Goal: Information Seeking & Learning: Learn about a topic

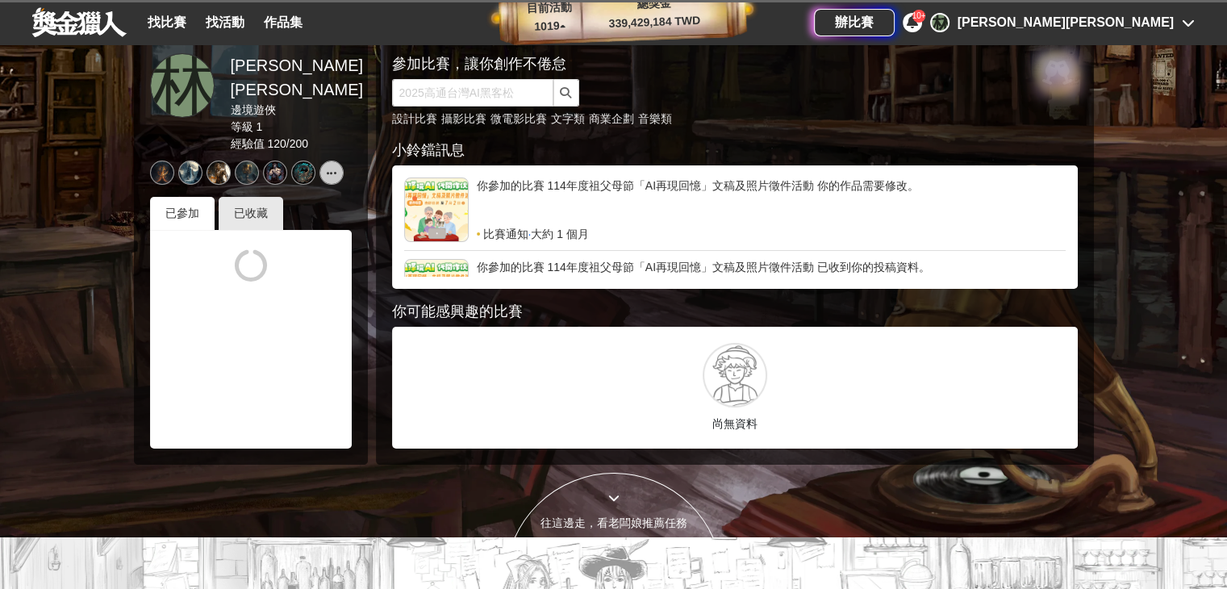
scroll to position [53, 0]
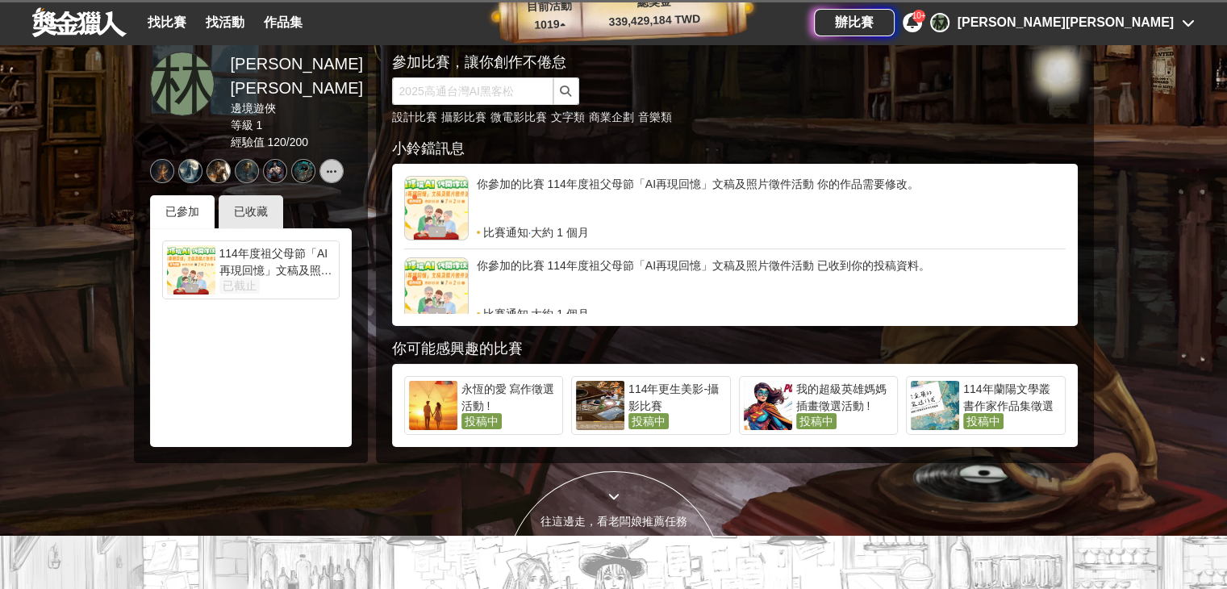
click at [700, 396] on div "114年更生美影-攝影比賽" at bounding box center [678, 397] width 98 height 32
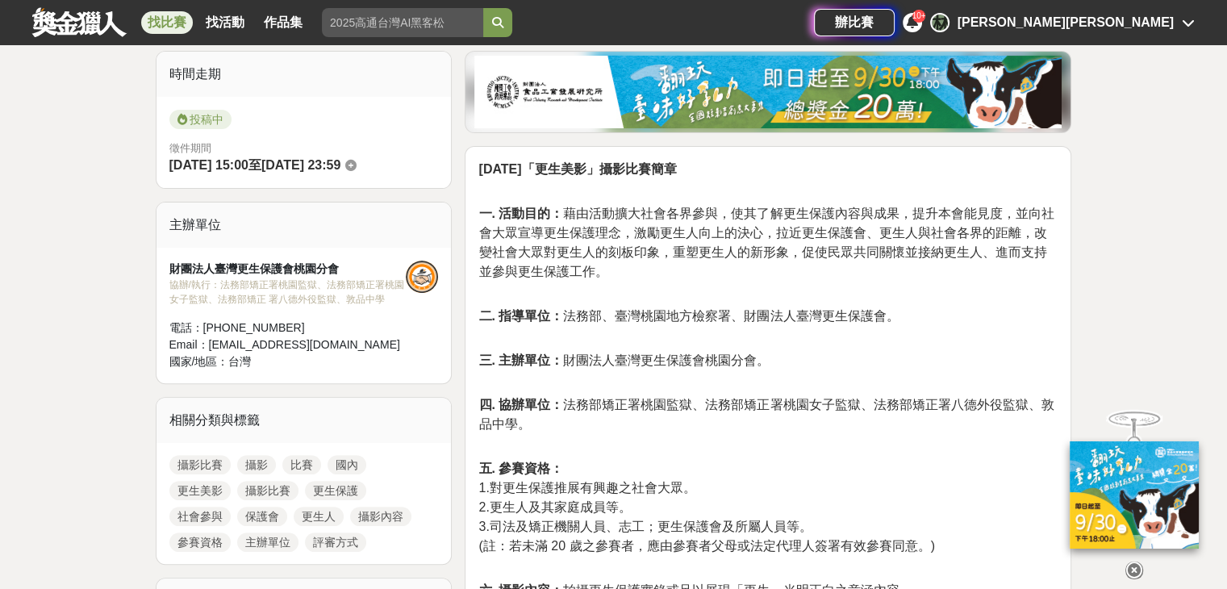
scroll to position [674, 0]
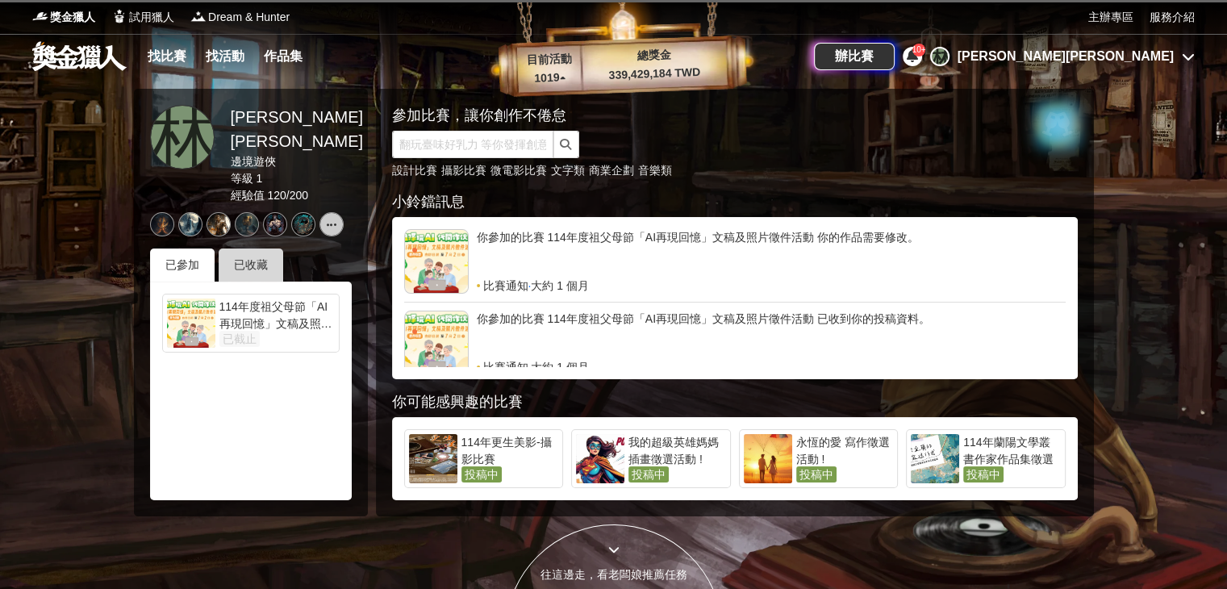
click at [270, 248] on div "已收藏" at bounding box center [251, 264] width 65 height 33
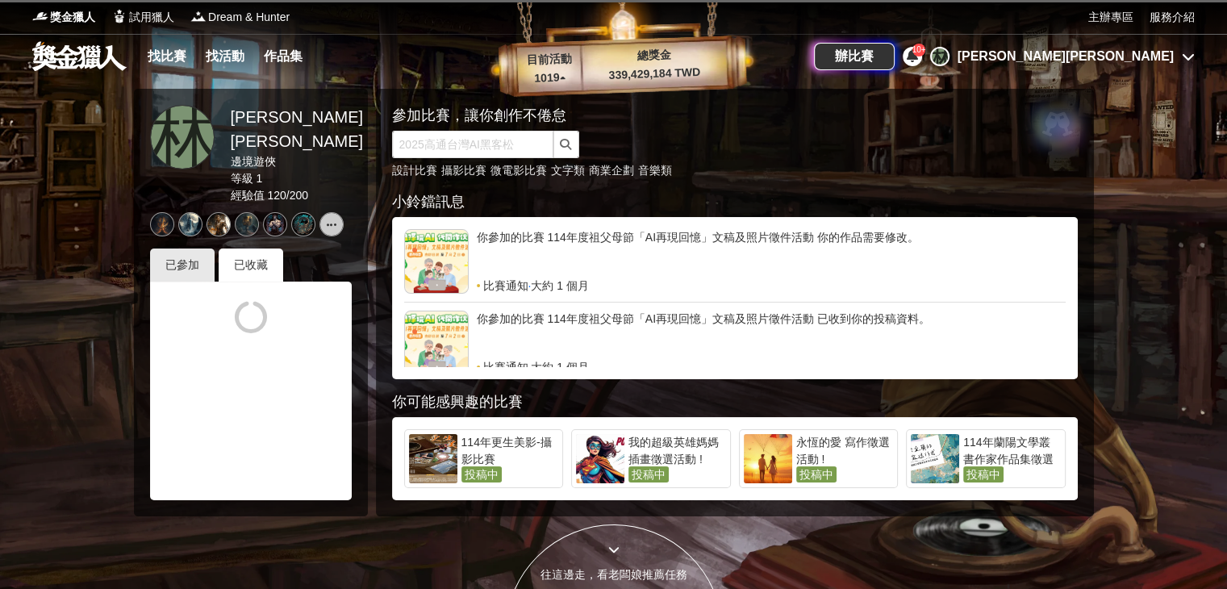
drag, startPoint x: 270, startPoint y: 234, endPoint x: 226, endPoint y: 361, distance: 134.2
click at [226, 361] on div "已參加 已收藏" at bounding box center [251, 374] width 202 height 252
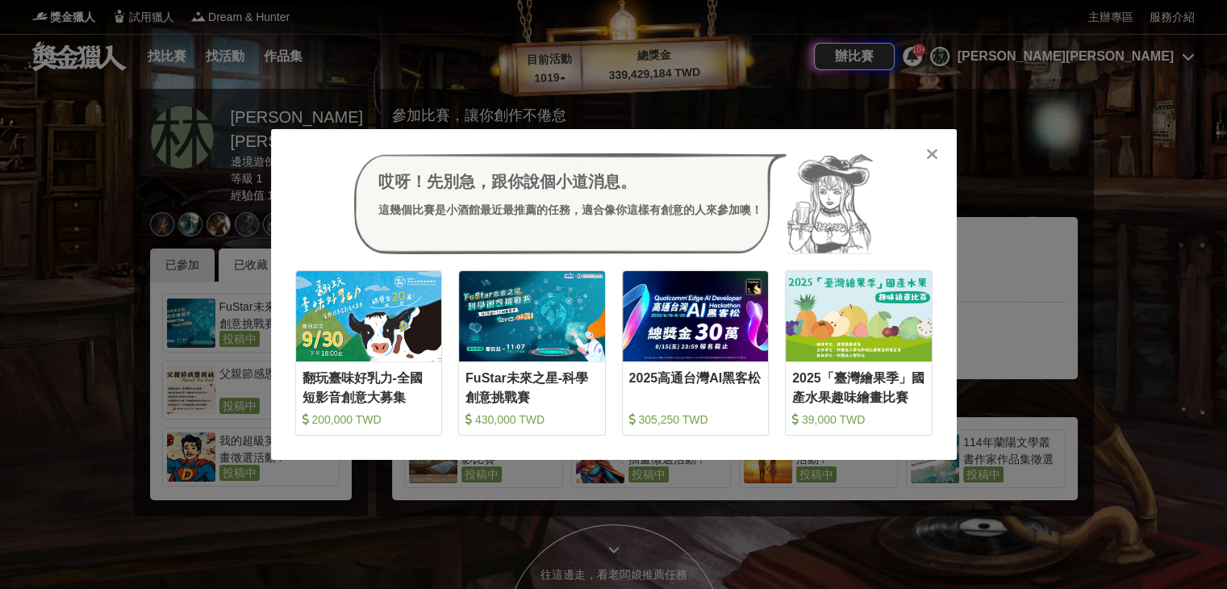
click at [936, 152] on icon at bounding box center [932, 154] width 12 height 16
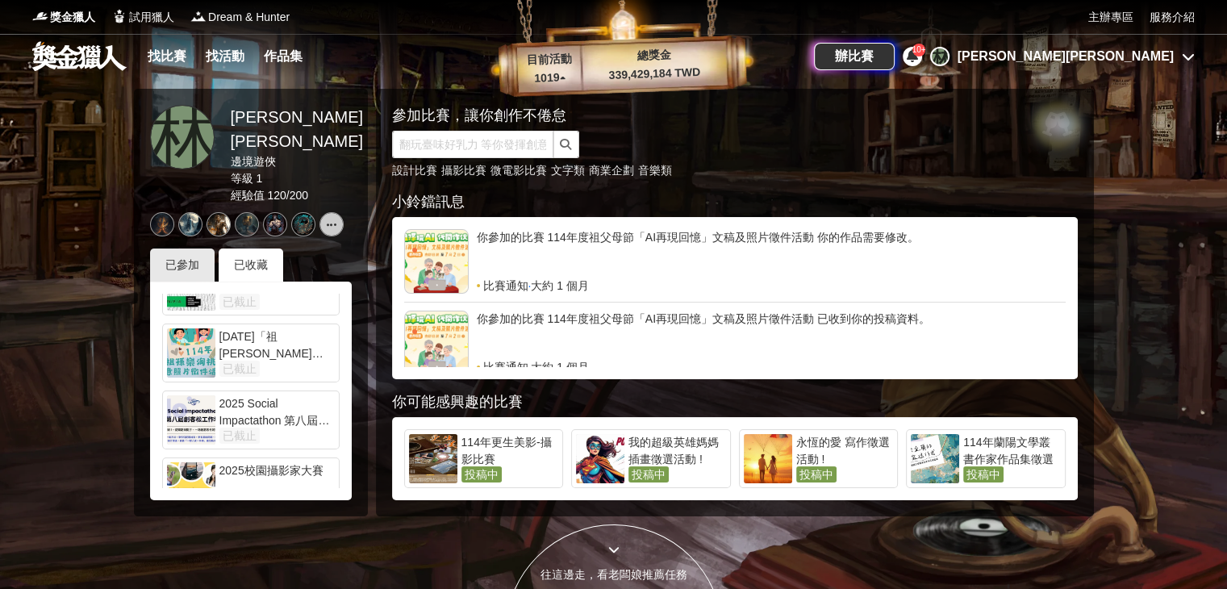
scroll to position [545, 0]
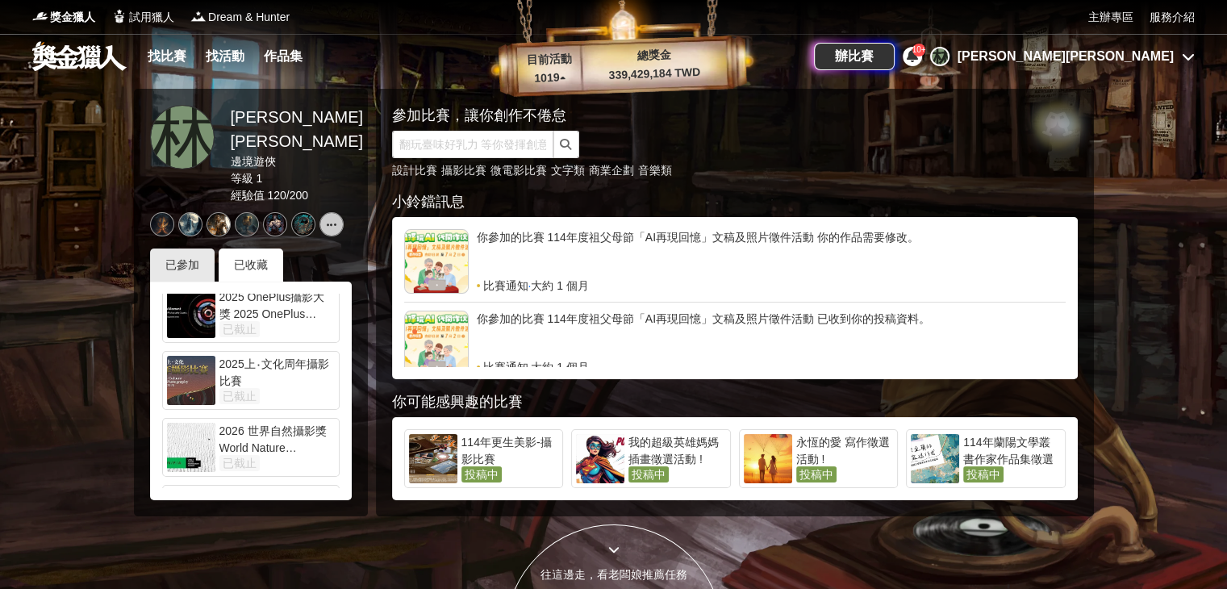
click at [1159, 63] on div "[PERSON_NAME][PERSON_NAME]" at bounding box center [1066, 56] width 216 height 19
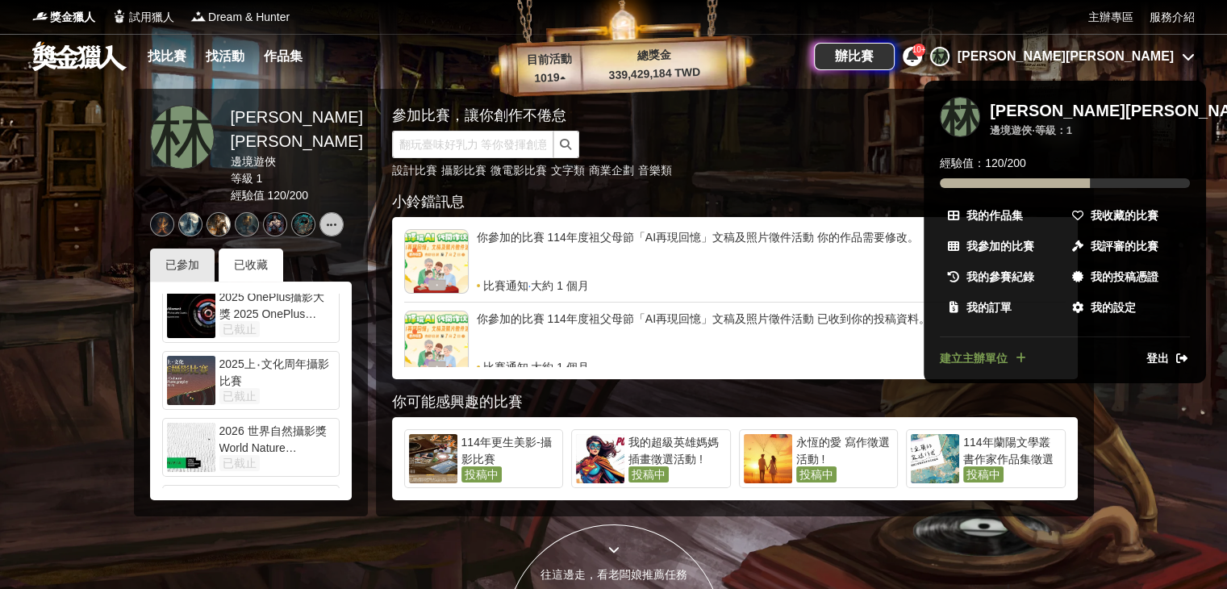
click at [1154, 353] on span "登出" at bounding box center [1157, 358] width 23 height 17
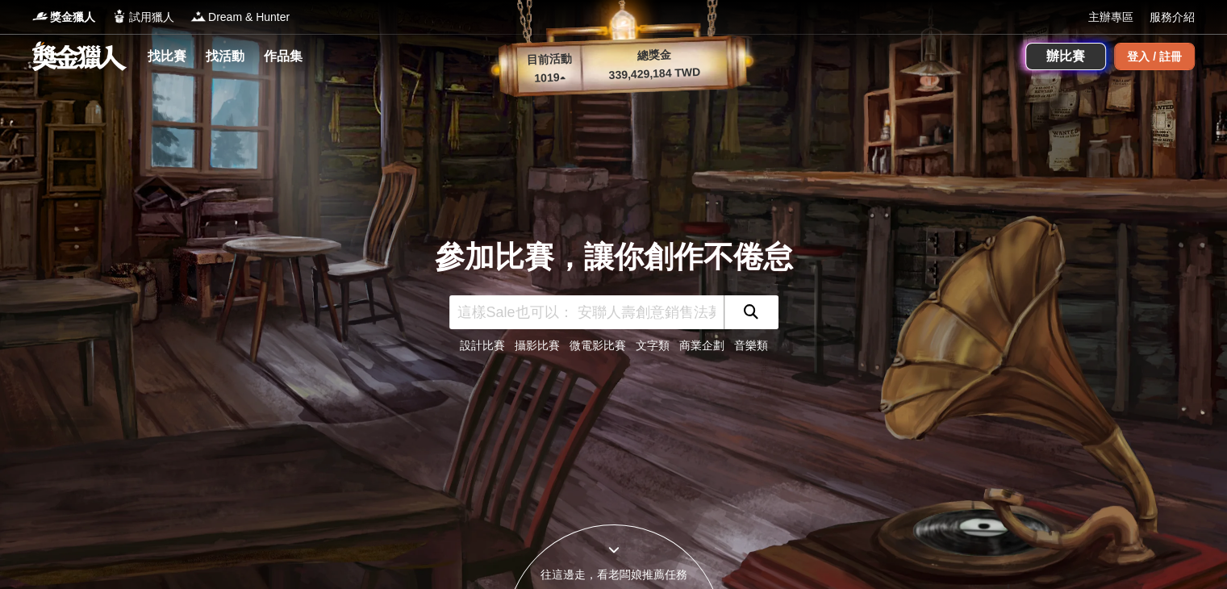
click at [1153, 58] on div "登入 / 註冊" at bounding box center [1154, 56] width 81 height 27
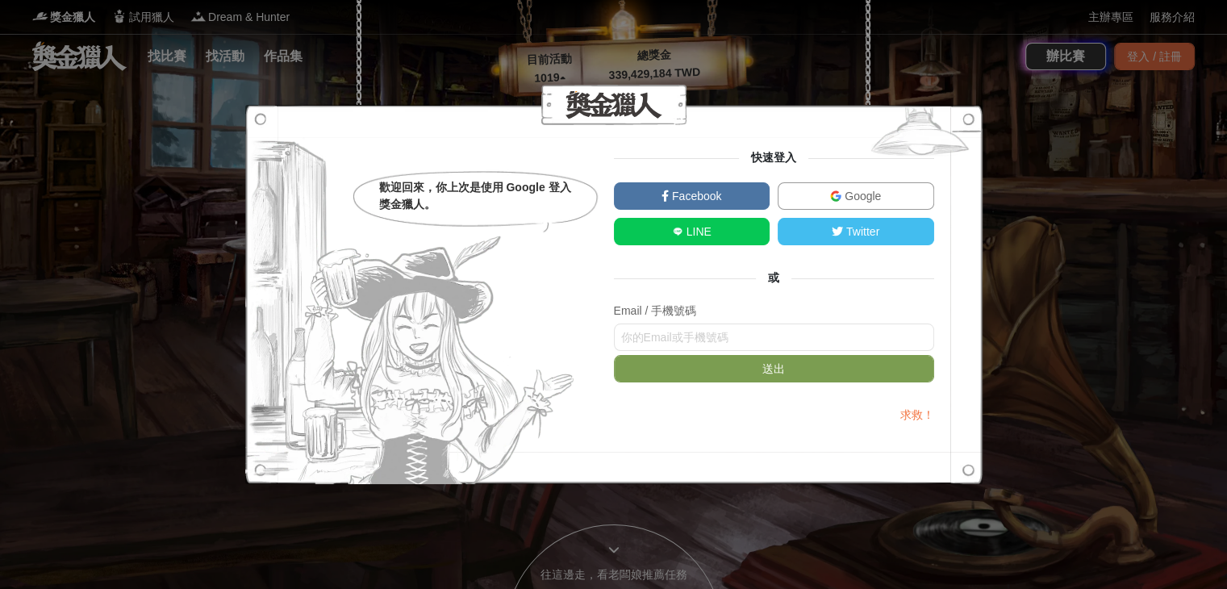
click at [850, 206] on link "Google" at bounding box center [856, 195] width 157 height 27
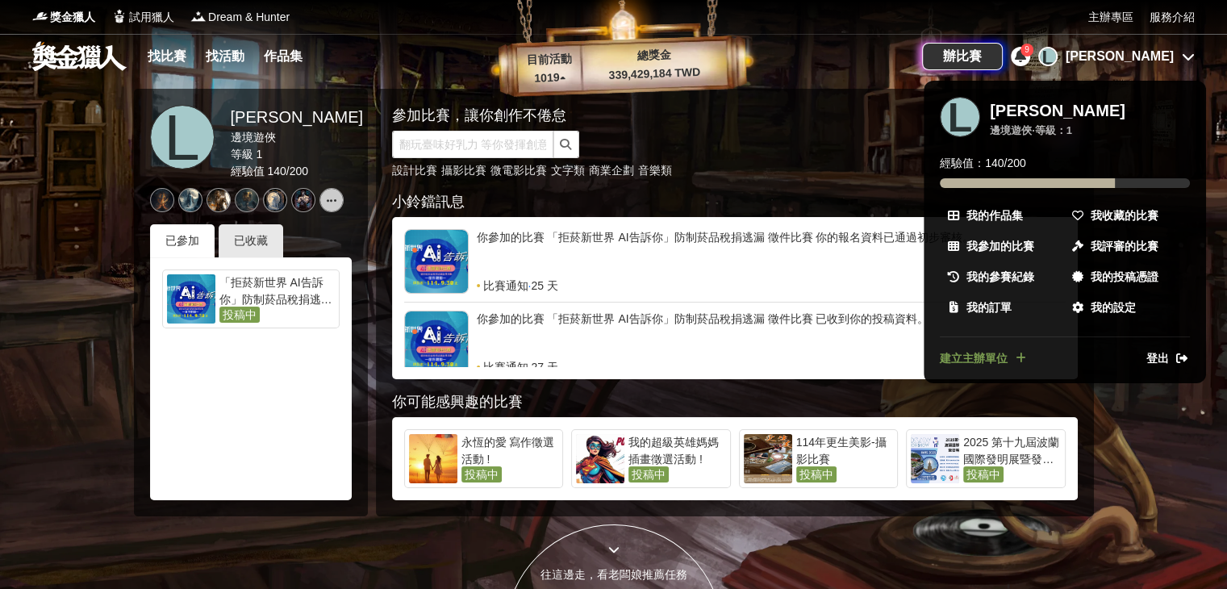
click at [266, 243] on div at bounding box center [613, 294] width 1227 height 589
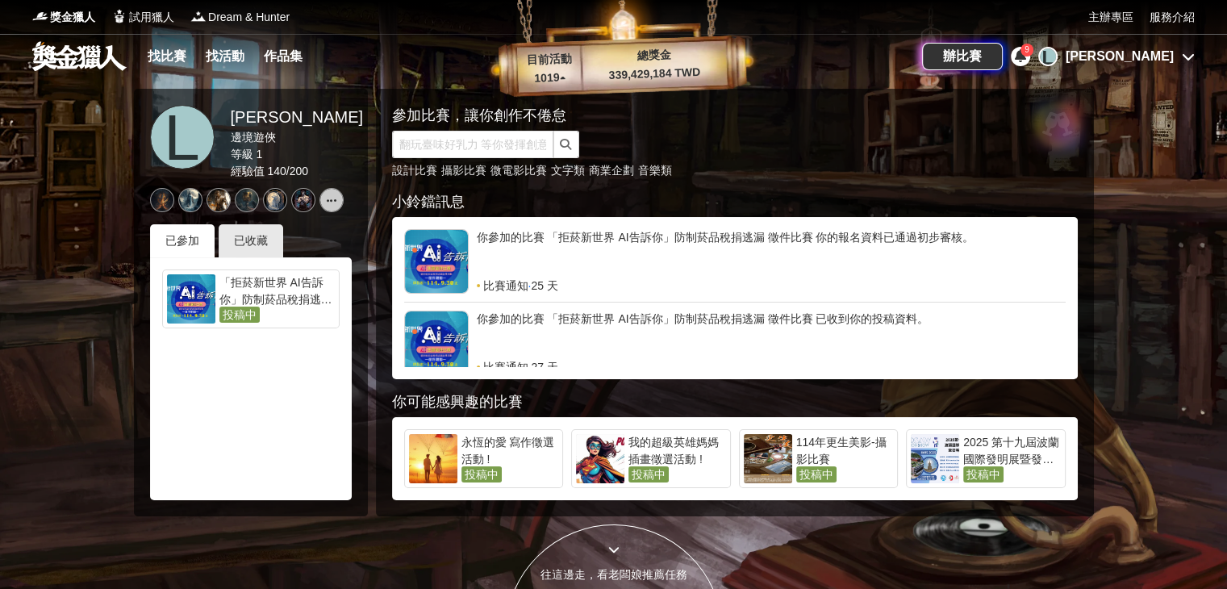
click at [266, 243] on div "已收藏" at bounding box center [251, 240] width 65 height 33
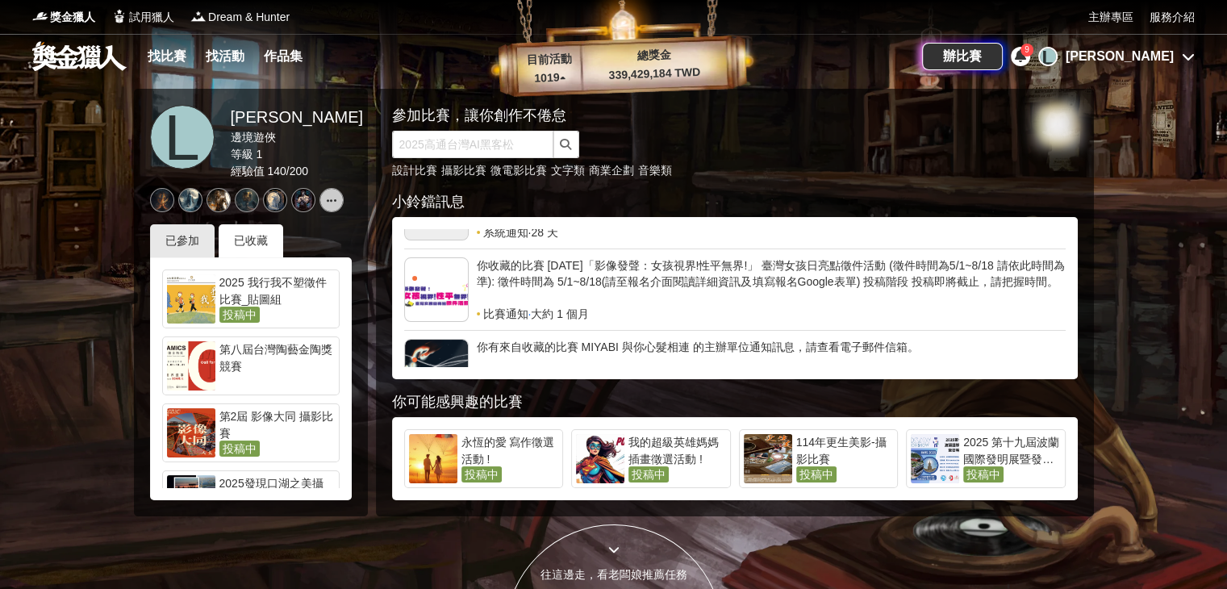
scroll to position [1017, 0]
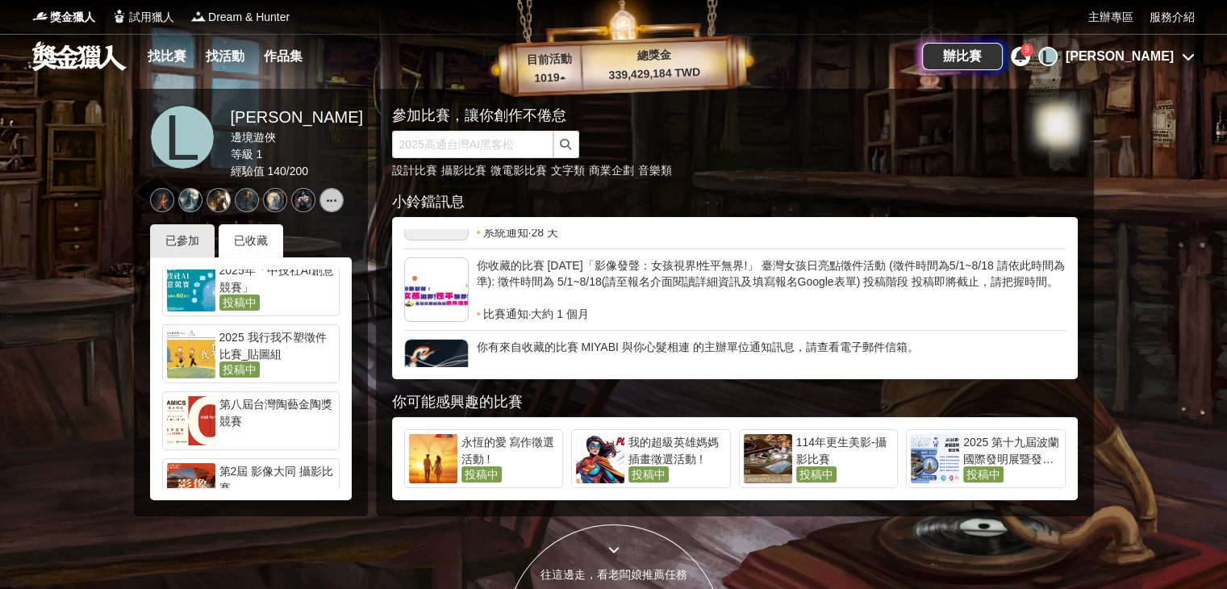
click at [249, 361] on span "投稿中" at bounding box center [239, 369] width 40 height 16
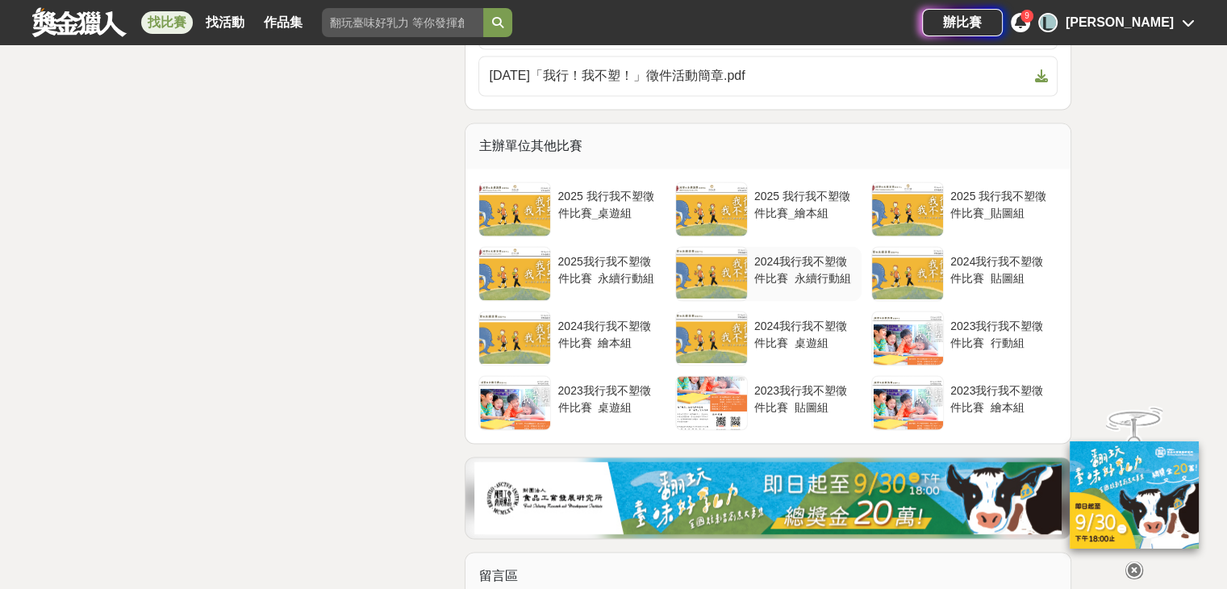
scroll to position [2832, 0]
click at [632, 284] on div "2025我行我不塑徵件比賽_永續行動組" at bounding box center [608, 268] width 101 height 31
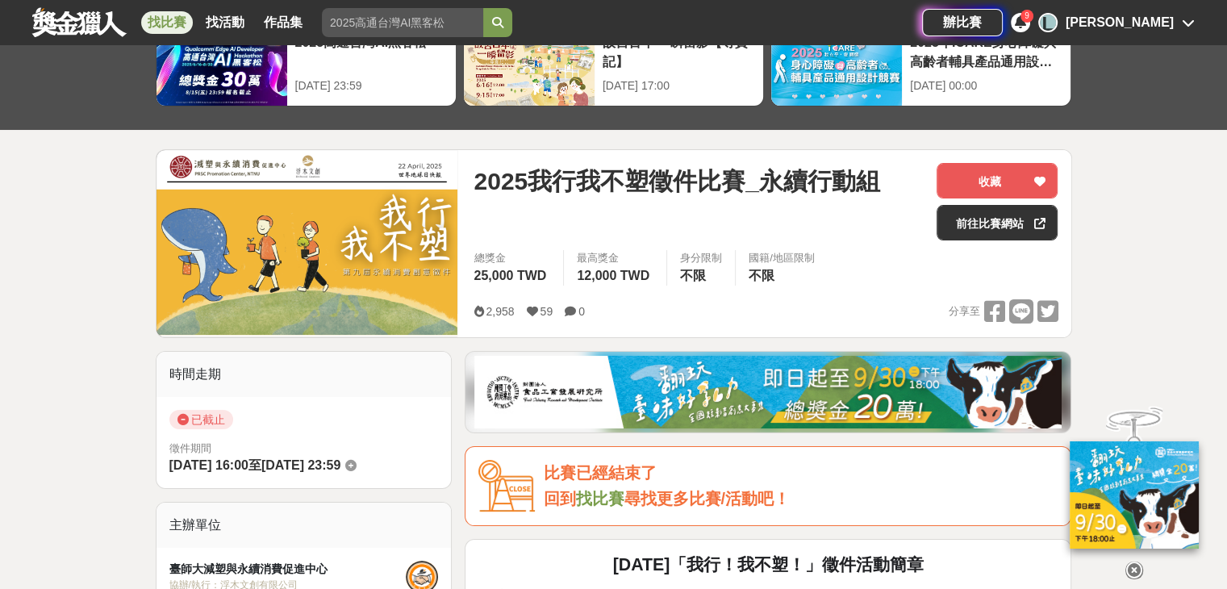
scroll to position [96, 0]
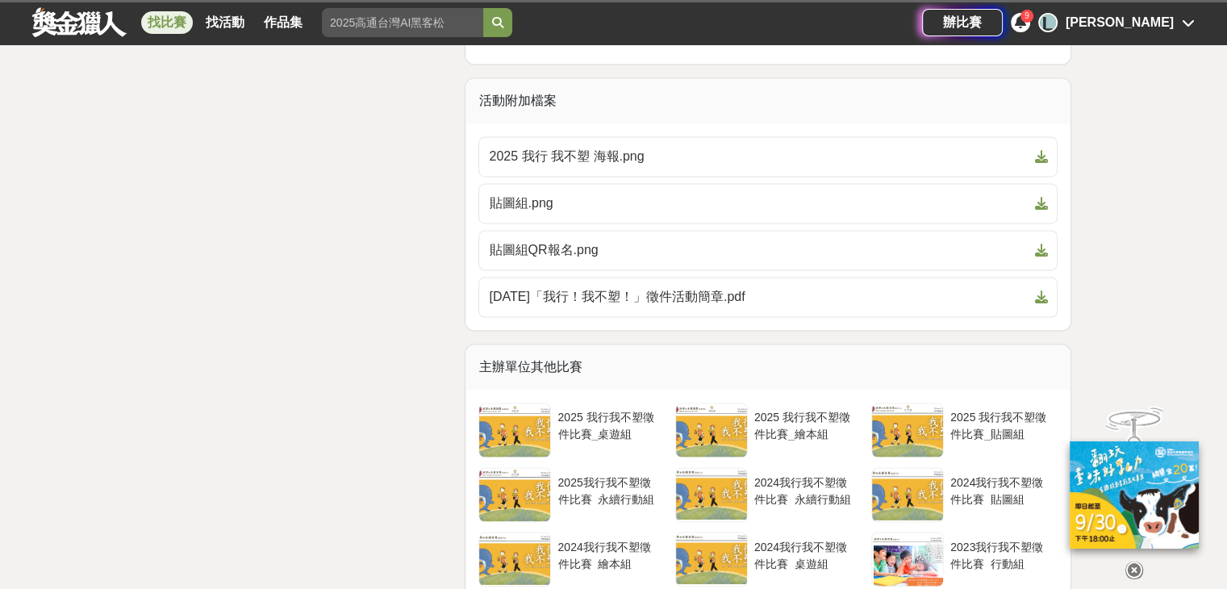
scroll to position [2832, 0]
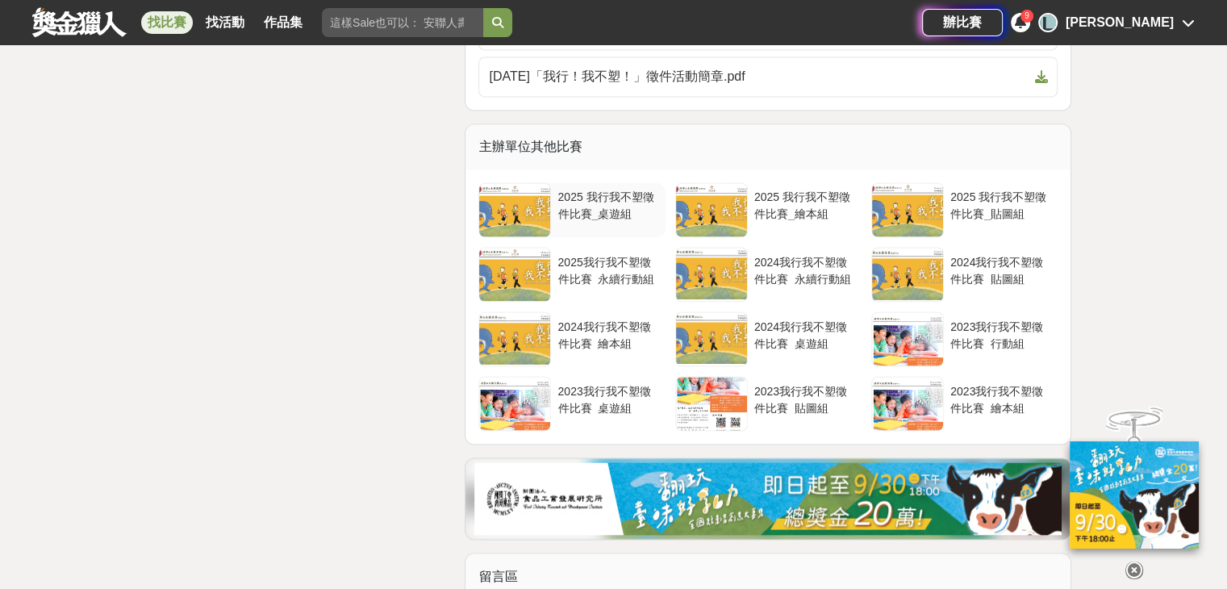
click at [630, 219] on div "2025 我行我不塑徵件比賽_桌遊組" at bounding box center [608, 204] width 101 height 31
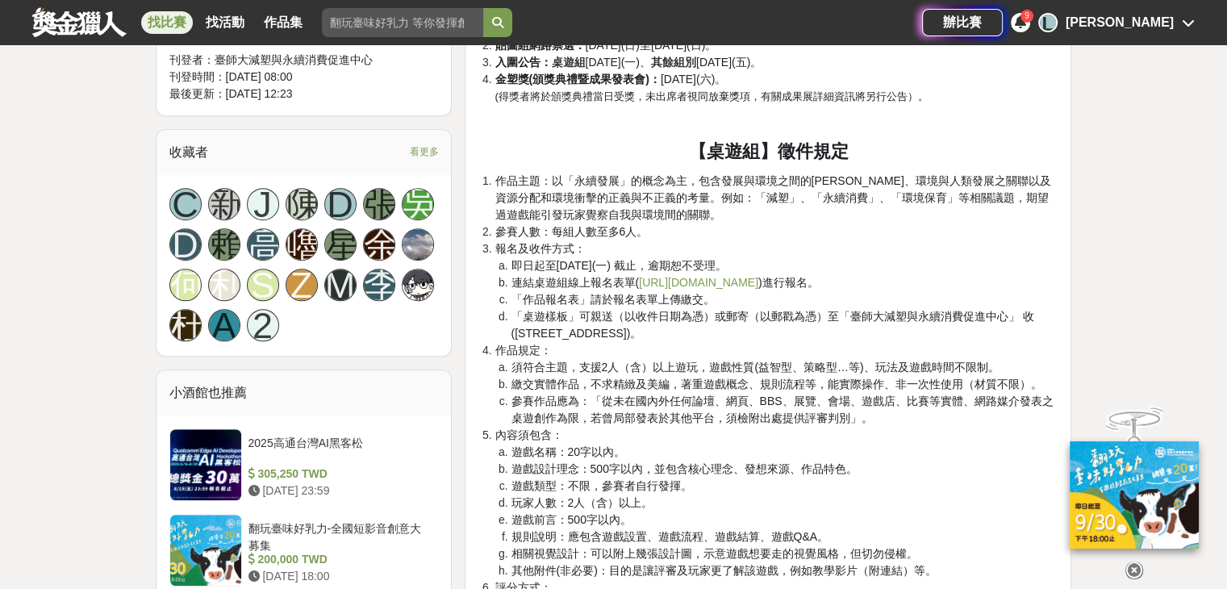
scroll to position [1151, 0]
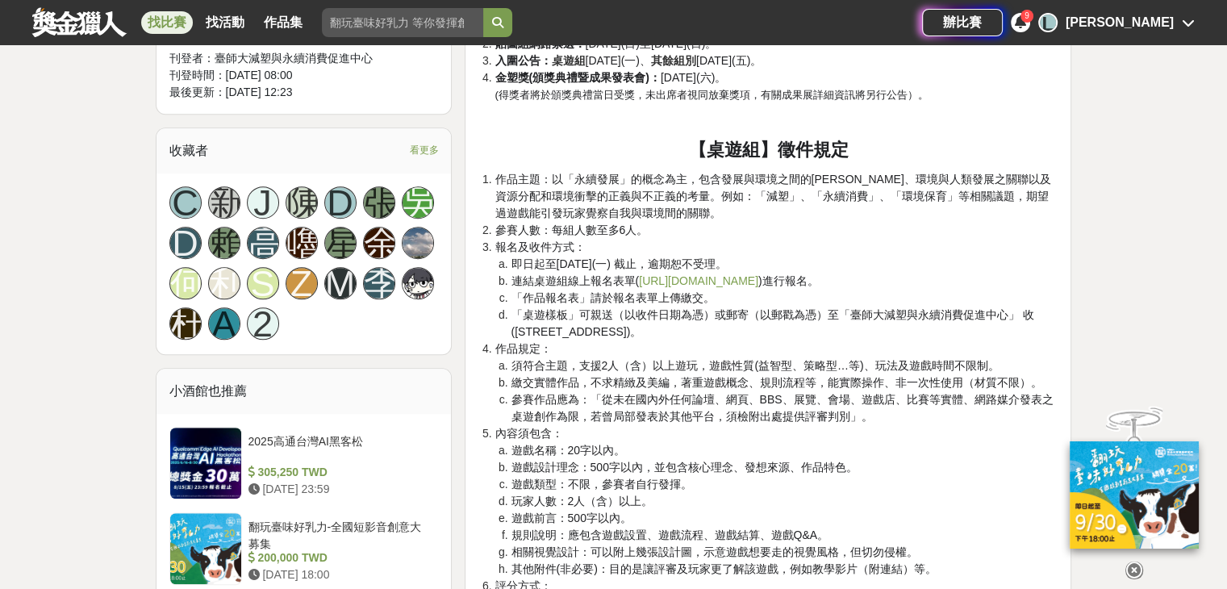
click at [158, 345] on div "C 新 J [PERSON_NAME] 嚕 星 余 何 利 S Z M [PERSON_NAME] A 2" at bounding box center [304, 263] width 295 height 181
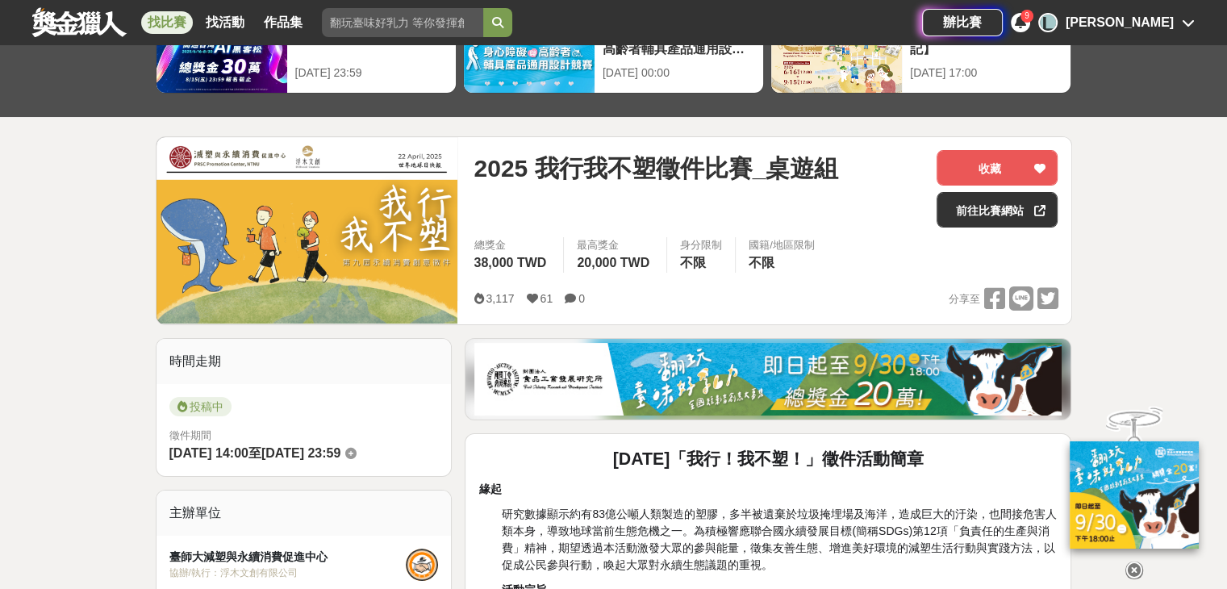
scroll to position [109, 0]
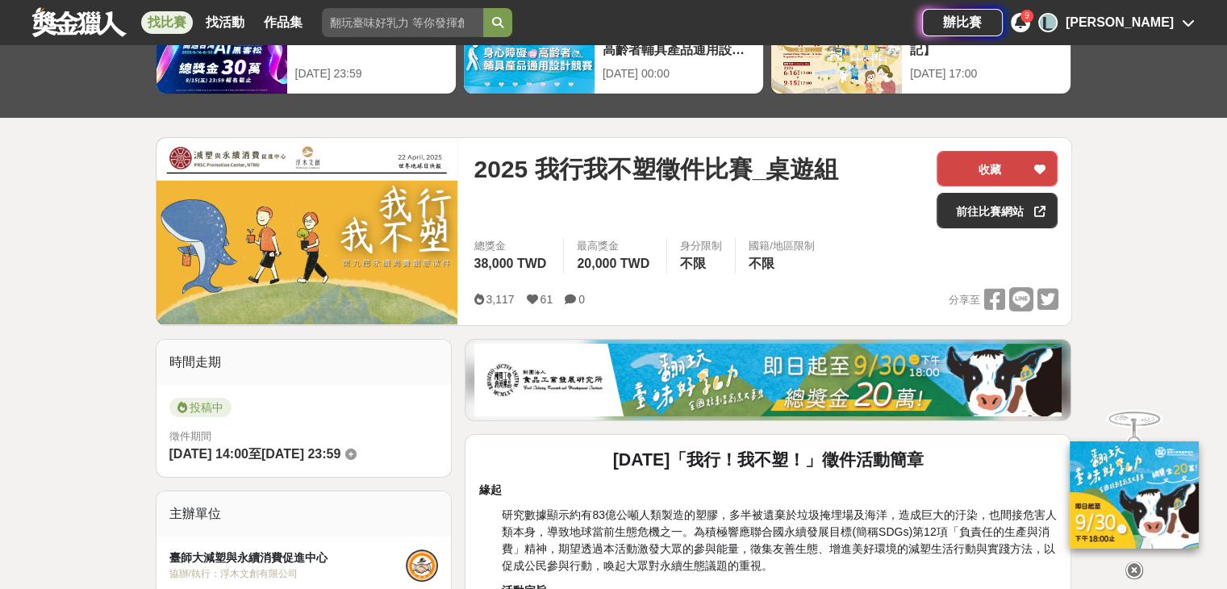
click at [988, 171] on button "收藏" at bounding box center [997, 168] width 121 height 35
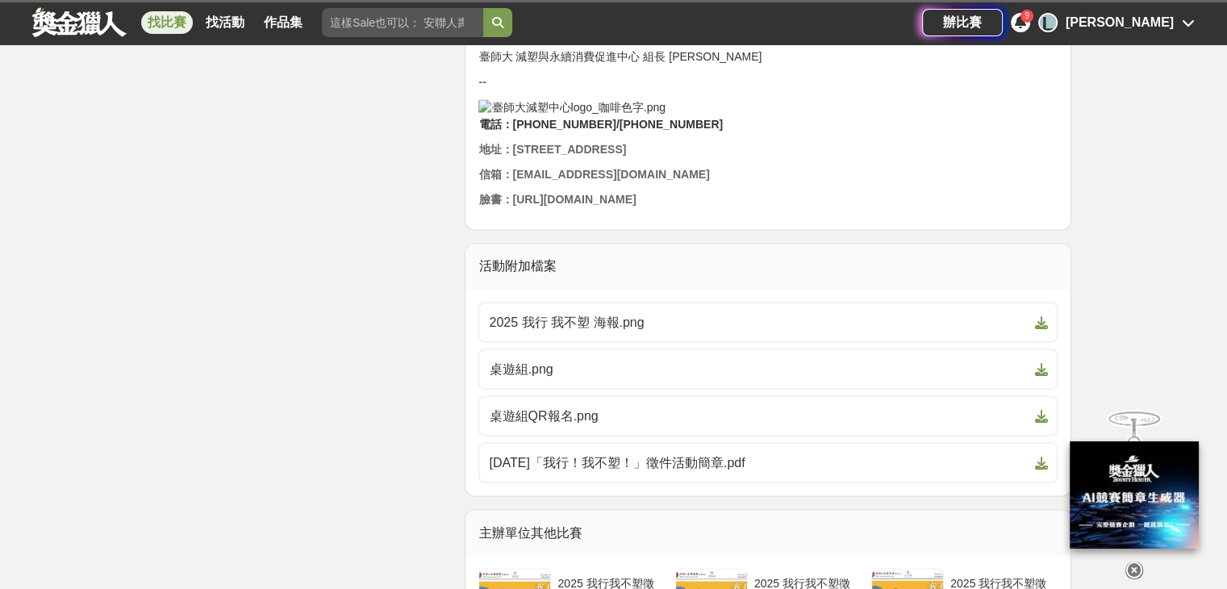
scroll to position [2832, 0]
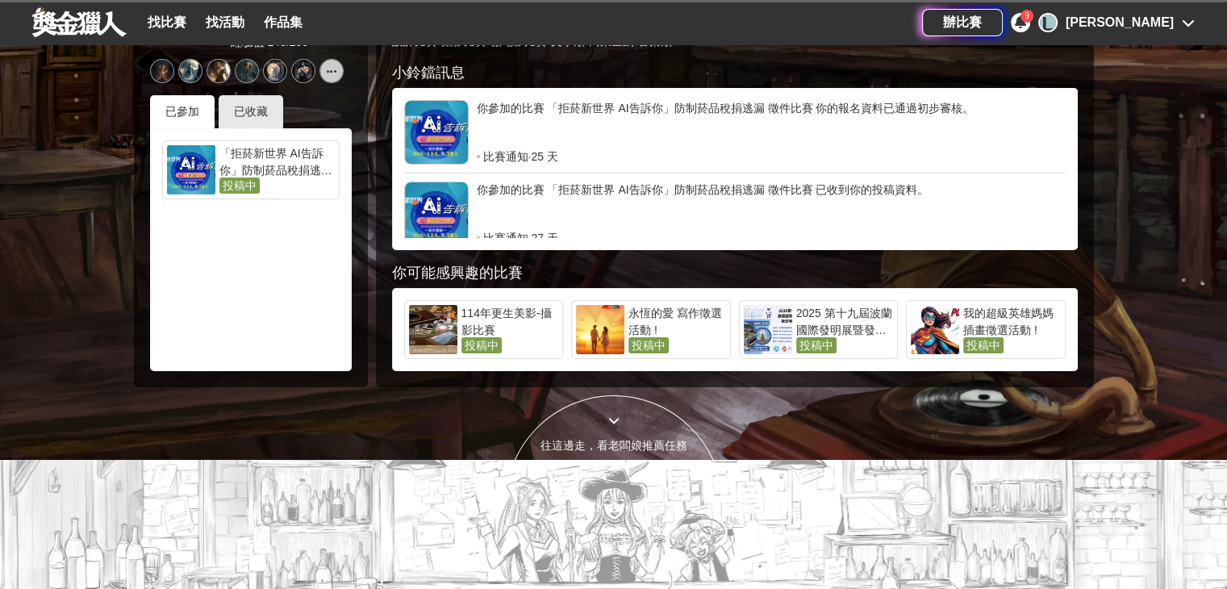
scroll to position [122, 0]
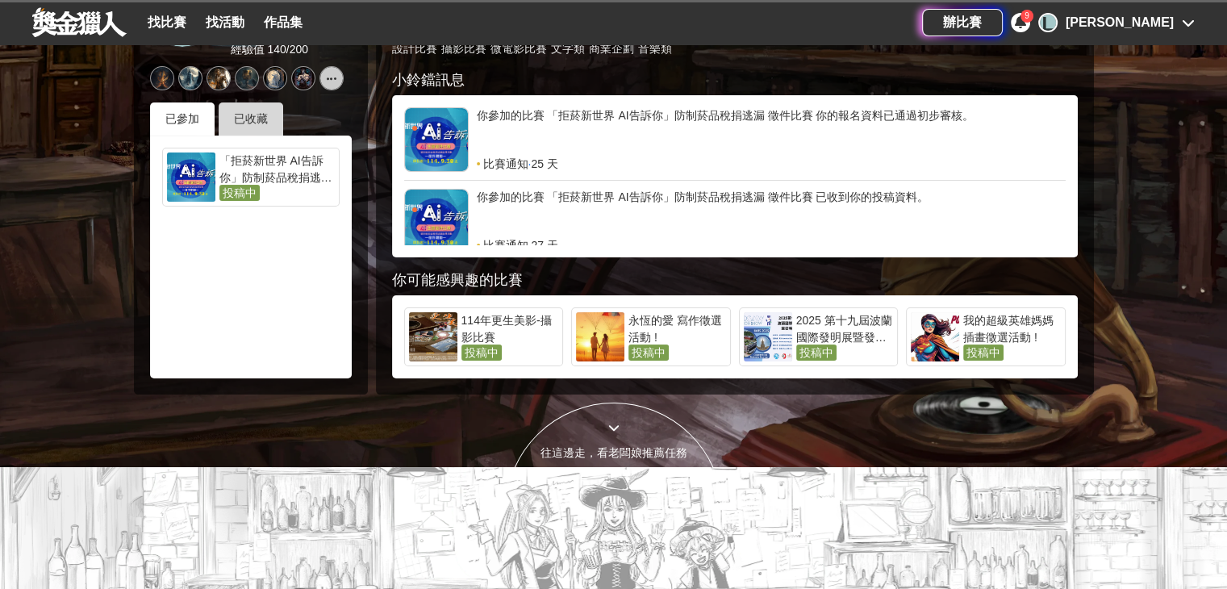
click at [248, 120] on div "已收藏" at bounding box center [251, 118] width 65 height 33
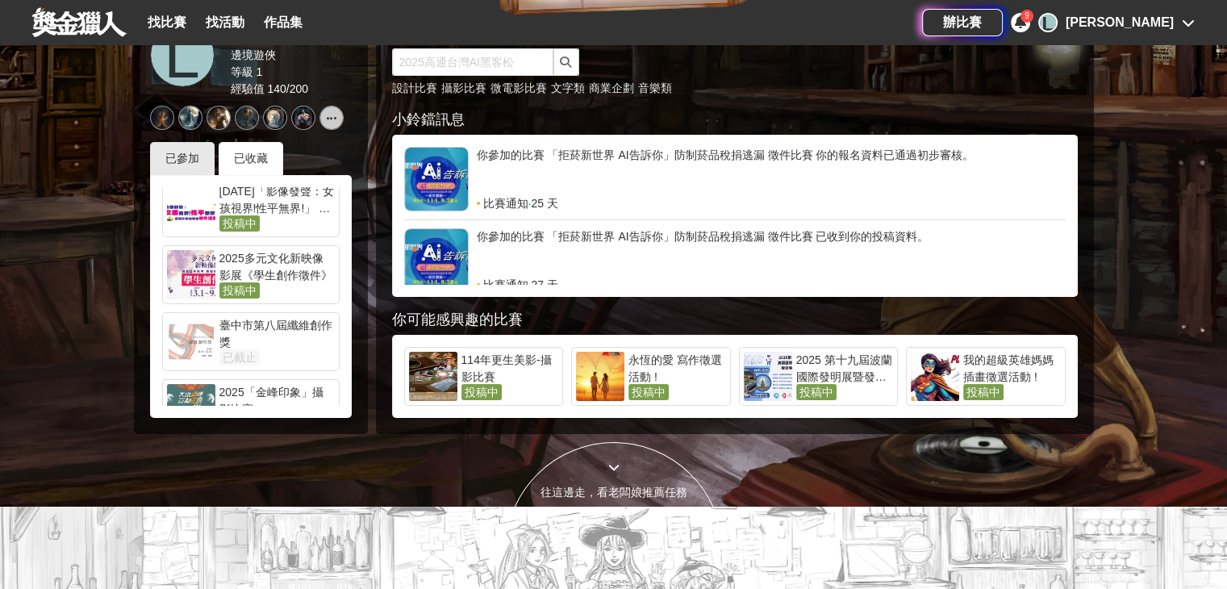
scroll to position [2084, 0]
click at [257, 252] on div "2025多元文化新映像影展《學生創作徵件》" at bounding box center [276, 267] width 115 height 32
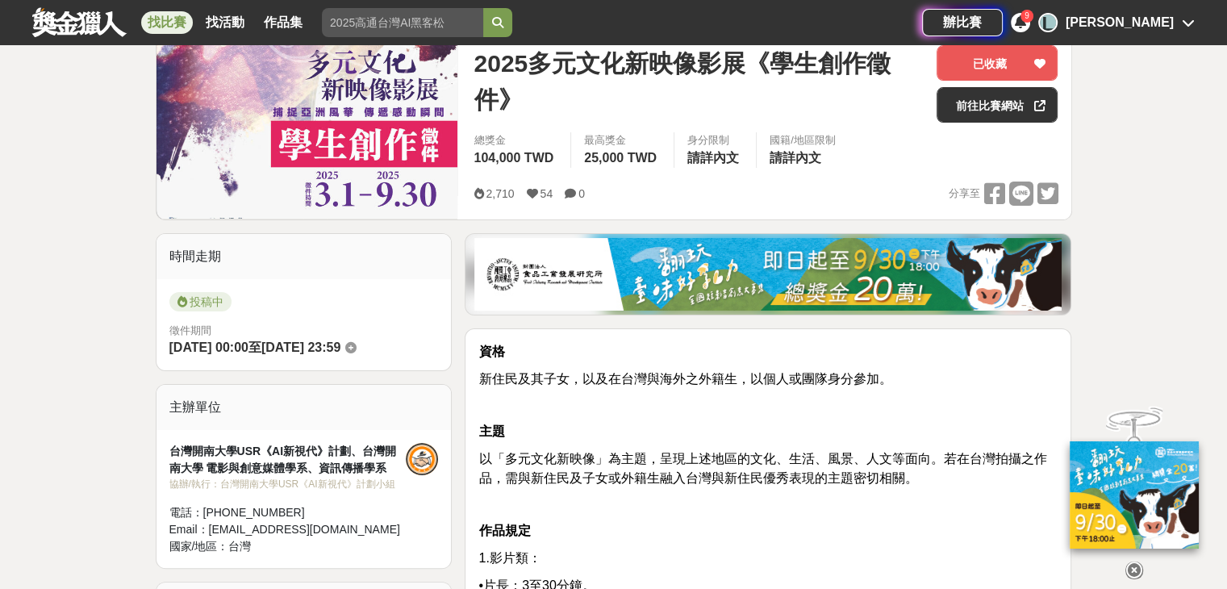
scroll to position [213, 0]
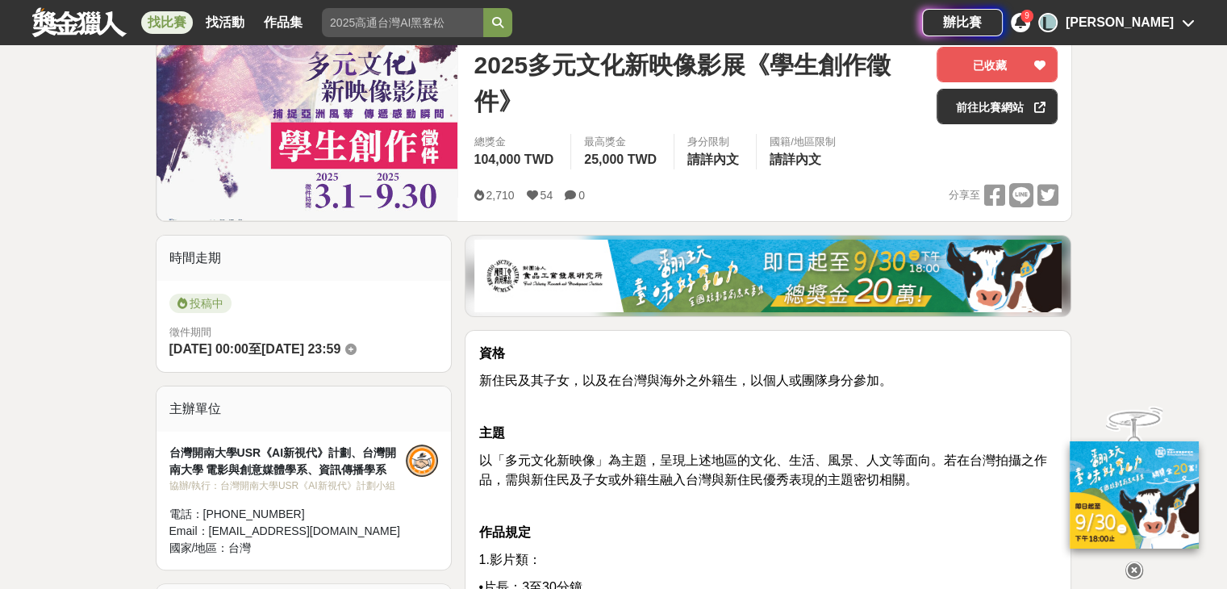
click at [411, 469] on div at bounding box center [422, 461] width 32 height 32
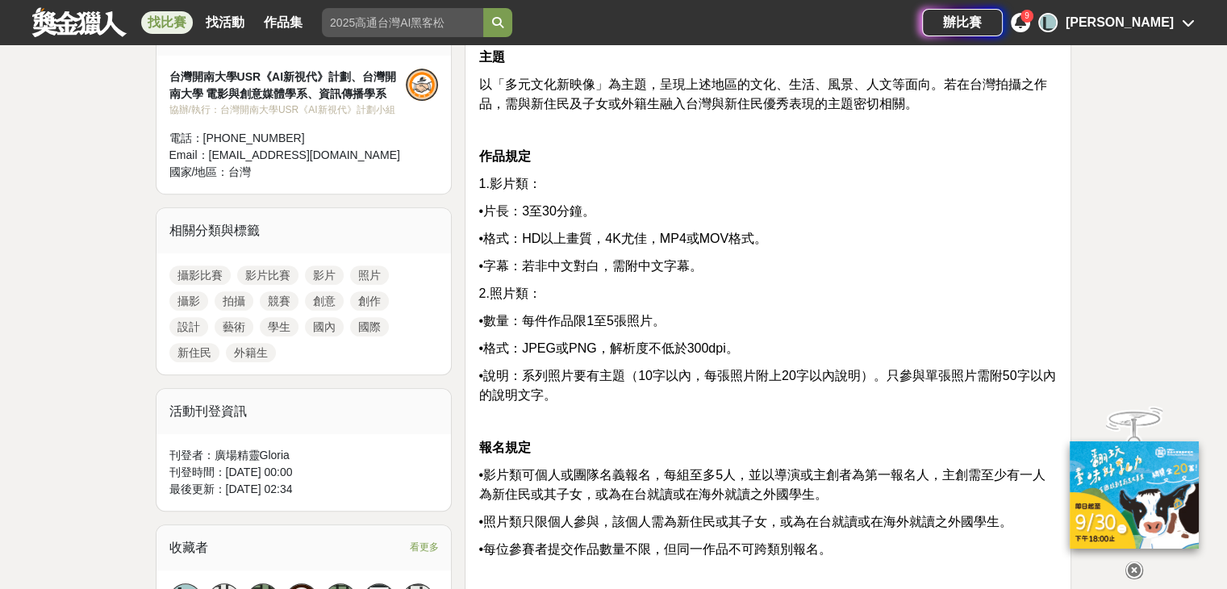
scroll to position [0, 0]
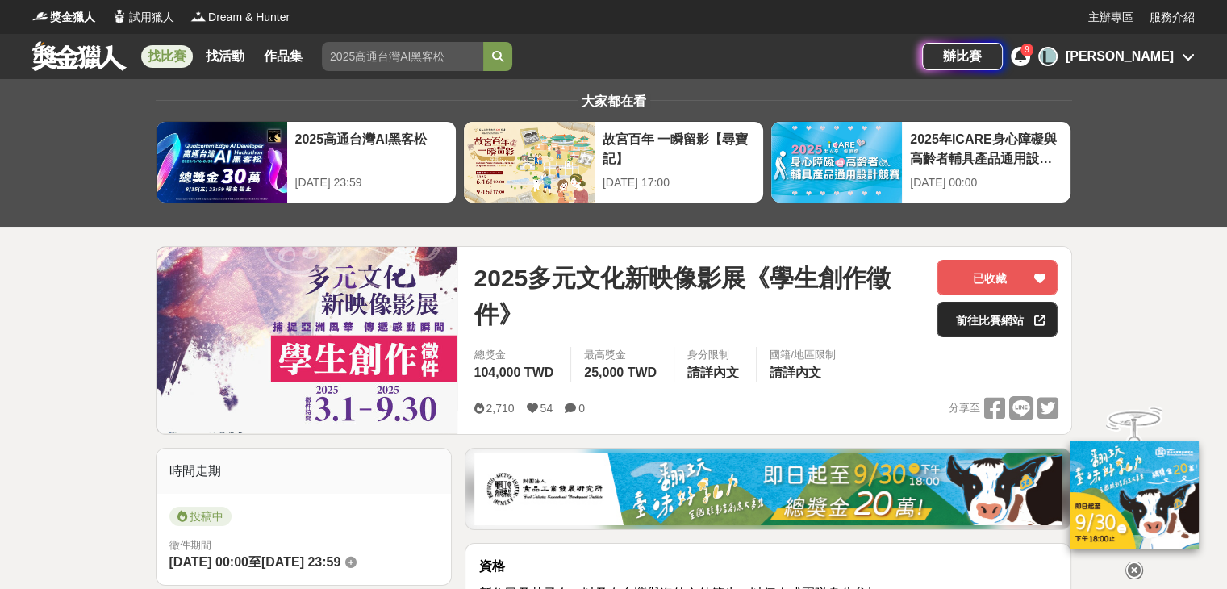
click at [1003, 312] on link "前往比賽網站" at bounding box center [997, 319] width 121 height 35
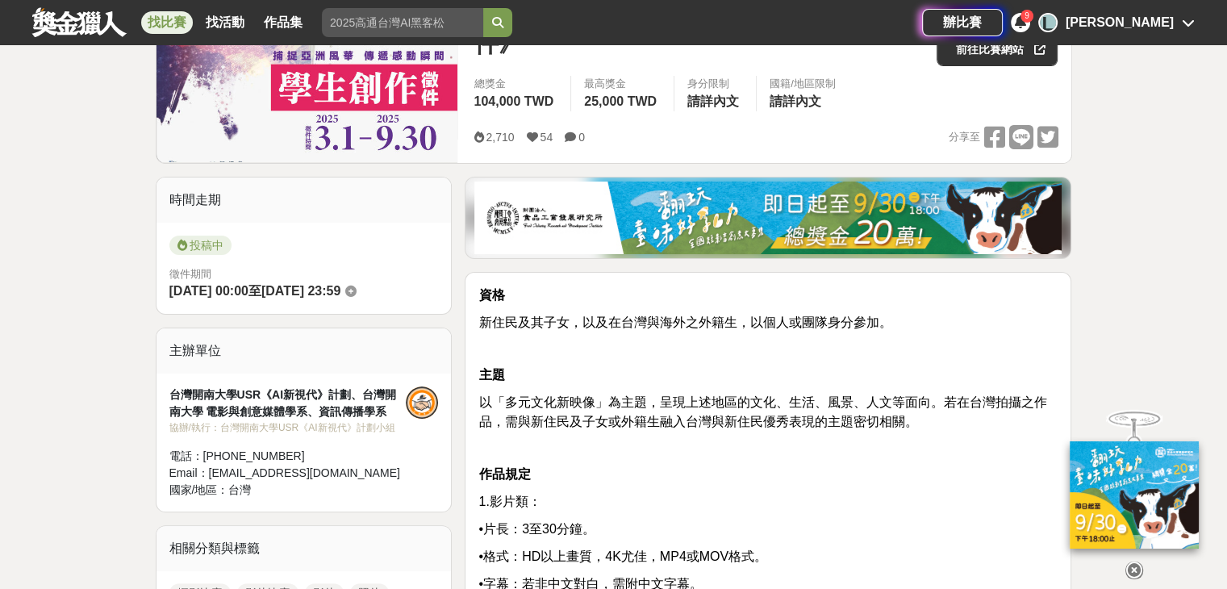
scroll to position [273, 0]
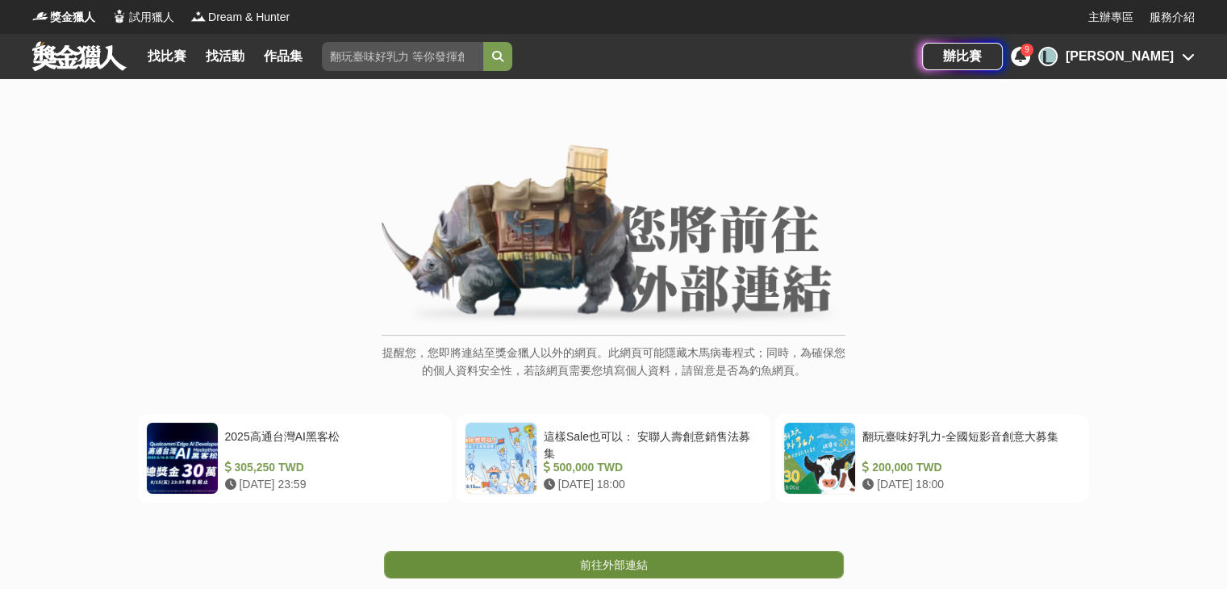
click at [611, 558] on span "前往外部連結" at bounding box center [614, 564] width 68 height 13
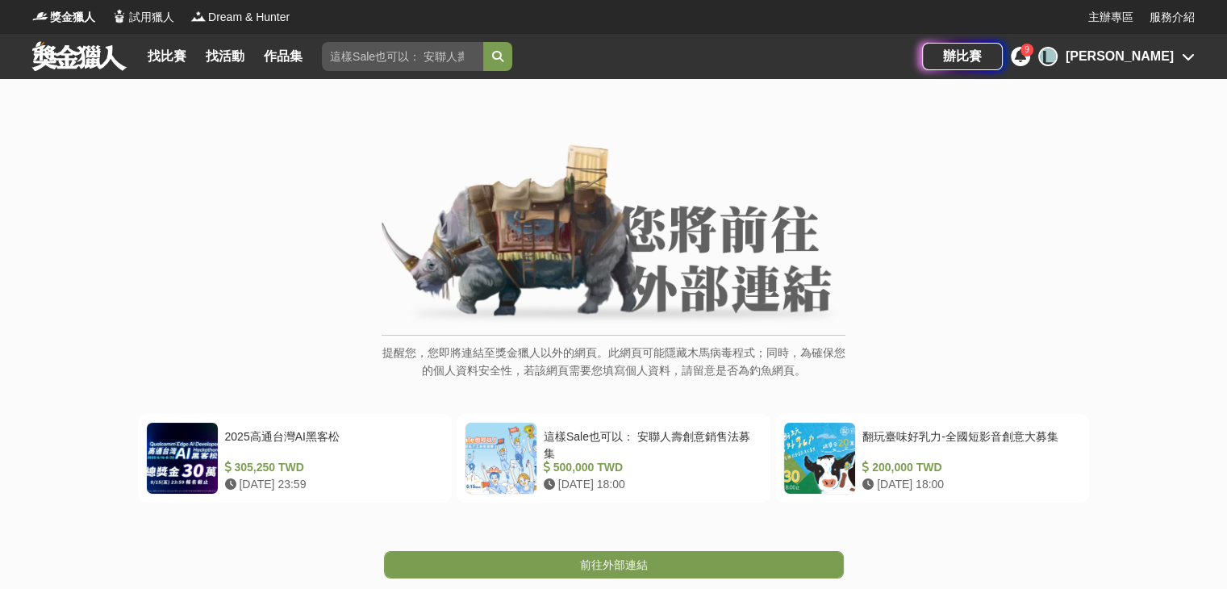
click at [568, 566] on link "前往外部連結" at bounding box center [614, 564] width 460 height 27
